Goal: Transaction & Acquisition: Purchase product/service

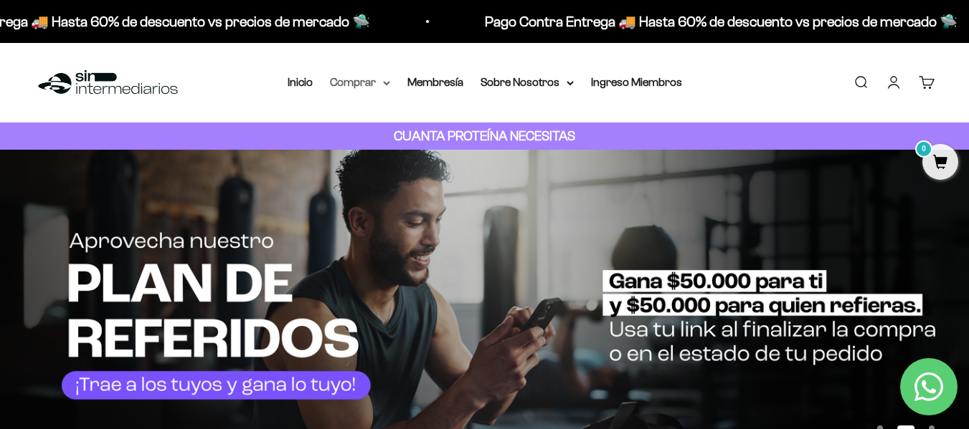
click at [374, 87] on summary "Comprar" at bounding box center [360, 82] width 60 height 19
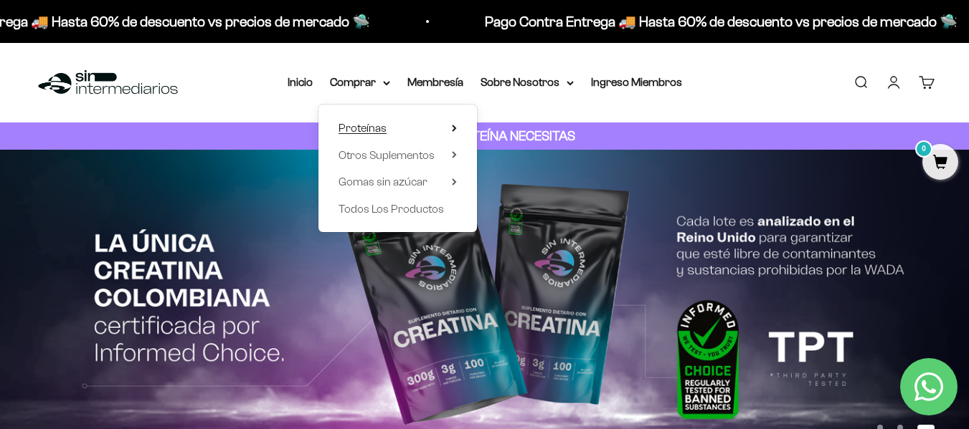
click at [374, 128] on span "Proteínas" at bounding box center [362, 128] width 48 height 12
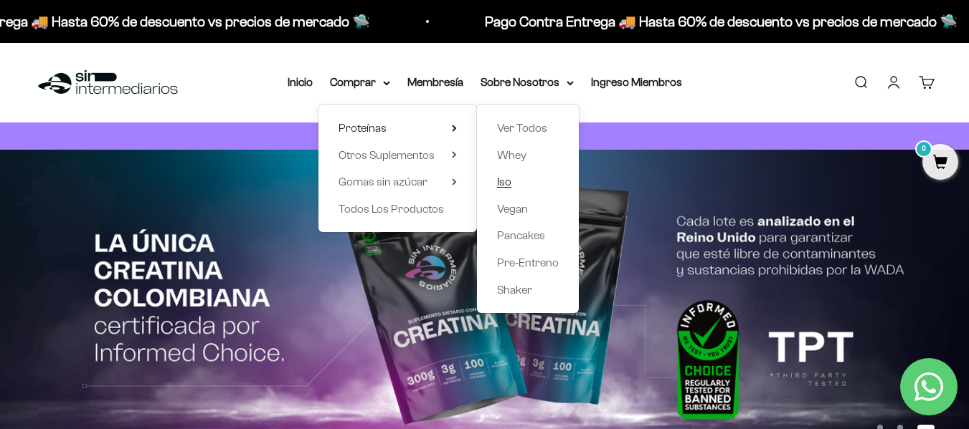
click at [528, 182] on link "Iso" at bounding box center [528, 182] width 62 height 19
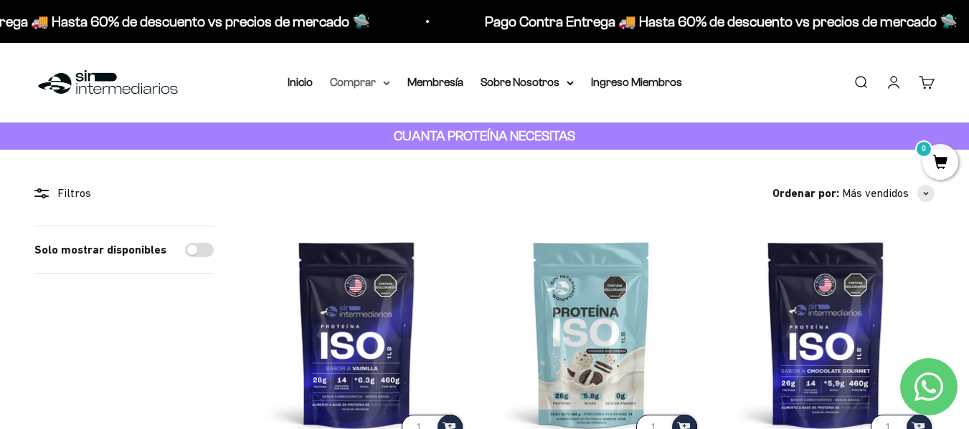
click at [364, 80] on summary "Comprar" at bounding box center [360, 82] width 60 height 19
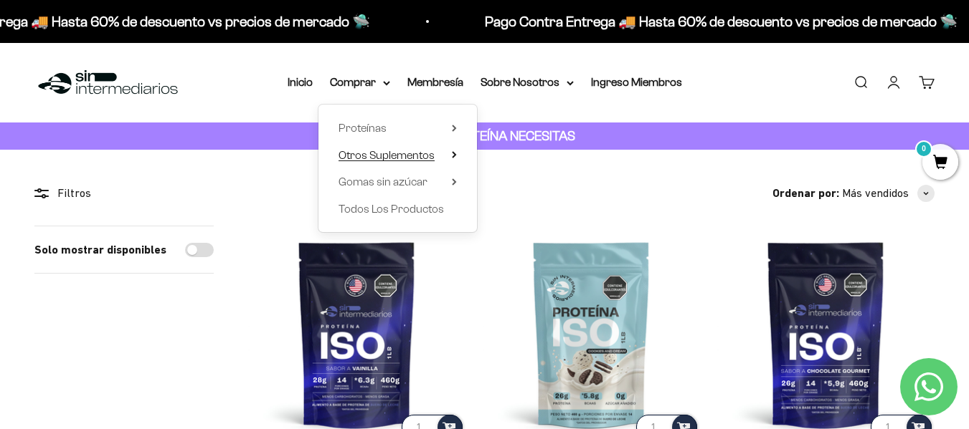
click at [420, 156] on span "Otros Suplementos" at bounding box center [386, 155] width 96 height 12
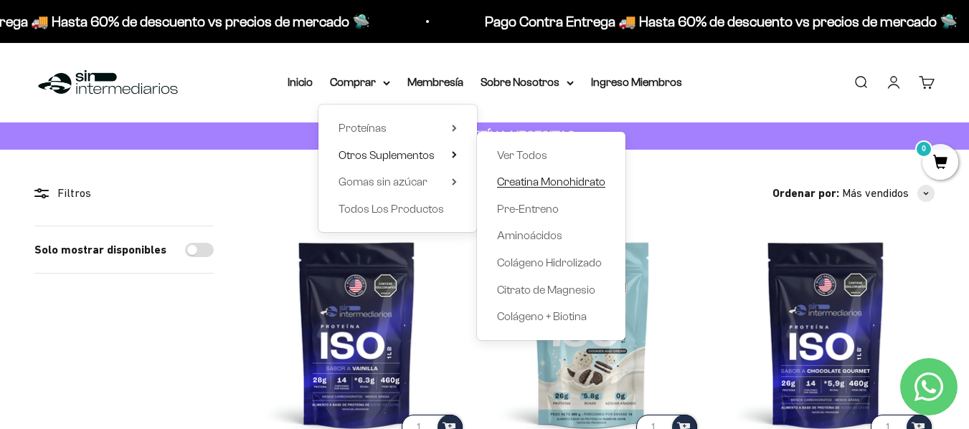
click at [548, 179] on span "Creatina Monohidrato" at bounding box center [551, 182] width 108 height 12
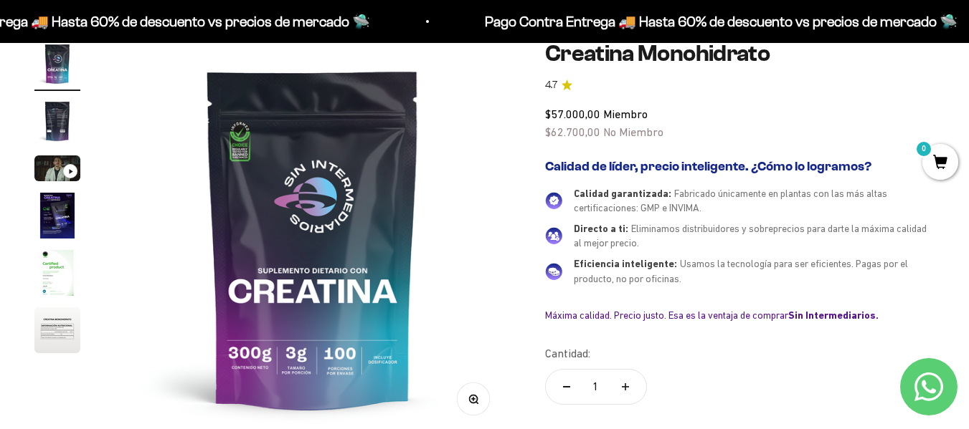
click at [63, 120] on img "Ir al artículo 2" at bounding box center [57, 121] width 46 height 46
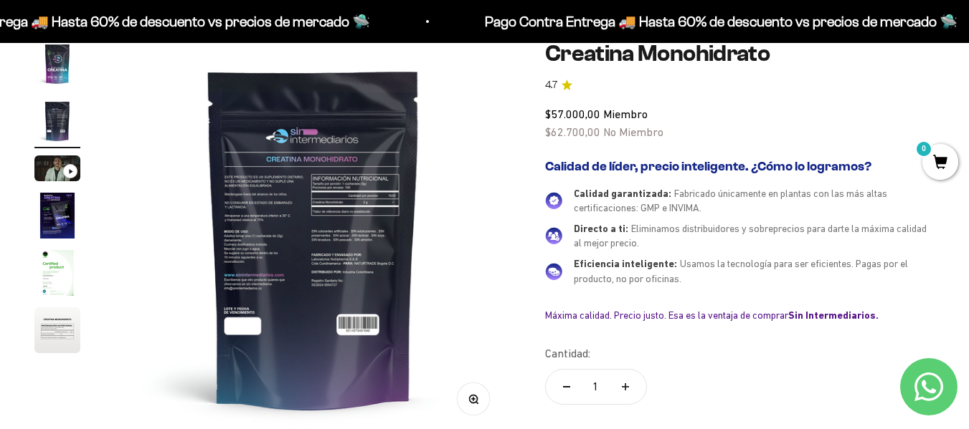
scroll to position [0, 404]
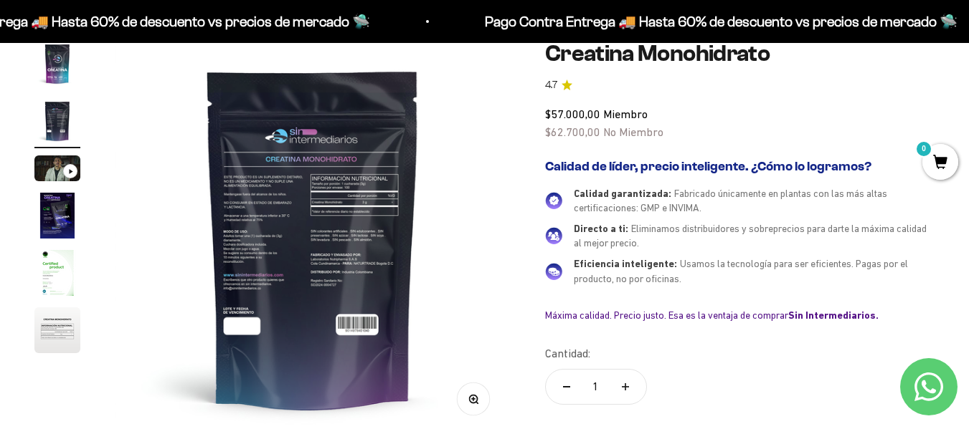
click at [47, 74] on img "Ir al artículo 1" at bounding box center [57, 64] width 46 height 46
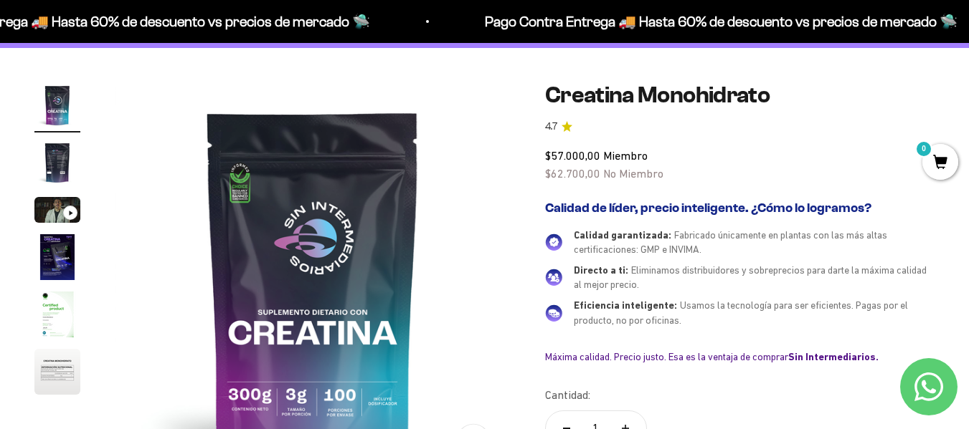
scroll to position [72, 0]
